Goal: Transaction & Acquisition: Purchase product/service

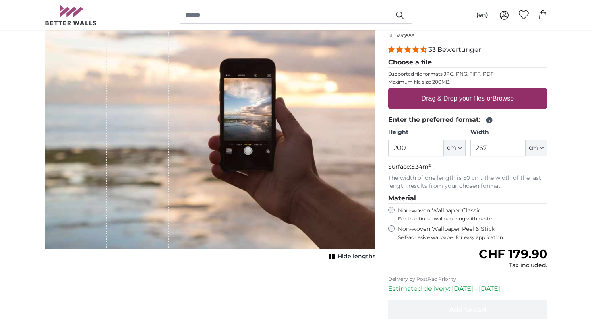
scroll to position [105, 0]
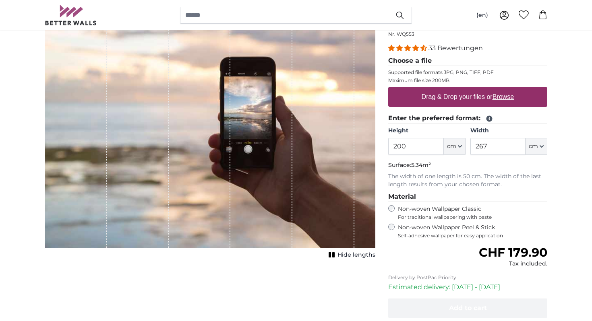
click at [334, 254] on rect "1 of 1" at bounding box center [333, 255] width 2 height 5
click at [330, 255] on icon "1 of 1" at bounding box center [329, 255] width 8 height 6
click at [454, 144] on span "cm" at bounding box center [451, 147] width 9 height 8
click at [544, 194] on legend "Material" at bounding box center [467, 197] width 159 height 10
click at [457, 230] on label "Non-woven Wallpaper Peel & Stick Self-adhesive wallpaper for easy application" at bounding box center [472, 231] width 149 height 15
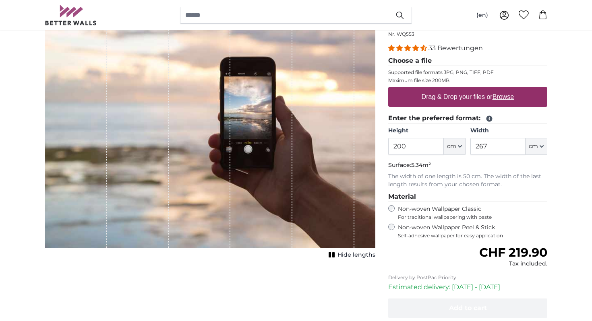
click at [455, 207] on label "Non-woven Wallpaper Classic For traditional wallpapering with paste" at bounding box center [472, 212] width 149 height 15
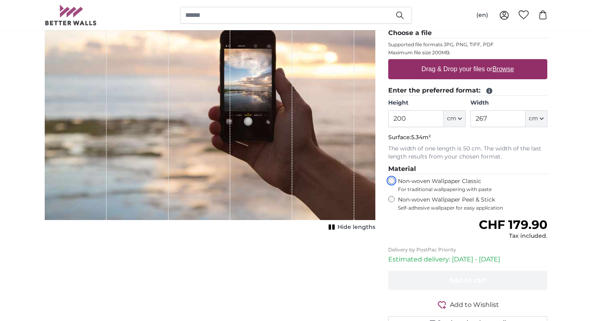
scroll to position [133, 0]
